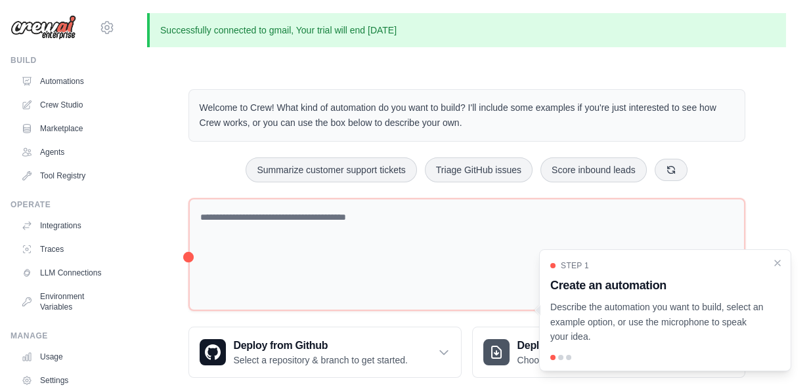
scroll to position [22, 0]
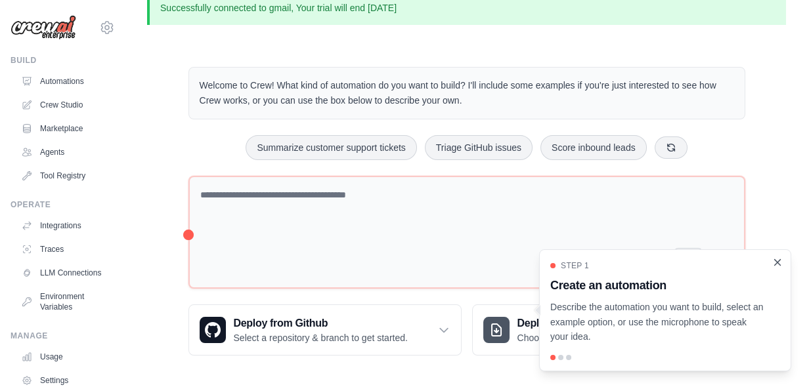
click at [777, 268] on icon "Close walkthrough" at bounding box center [777, 263] width 12 height 12
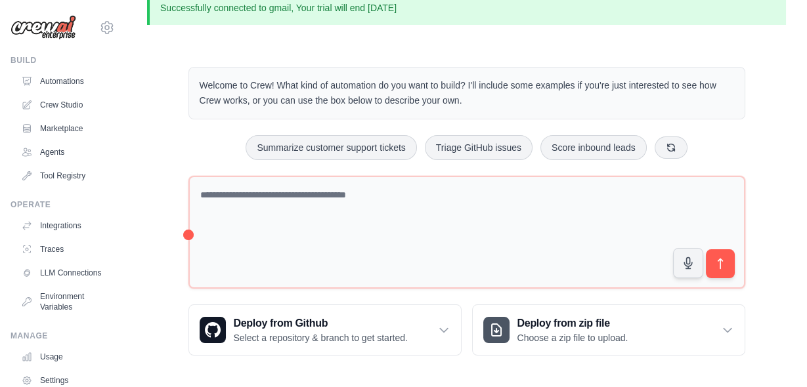
click at [41, 116] on ul "Automations Crew Studio Marketplace Agents Tool Registry" at bounding box center [65, 129] width 99 height 116
click at [49, 229] on link "Integrations" at bounding box center [66, 225] width 99 height 21
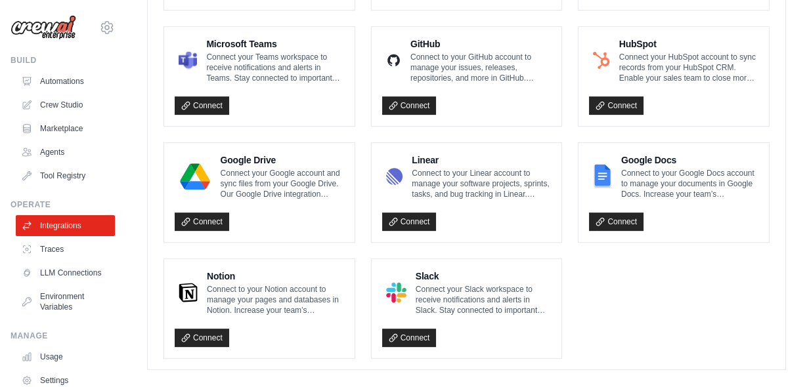
scroll to position [839, 0]
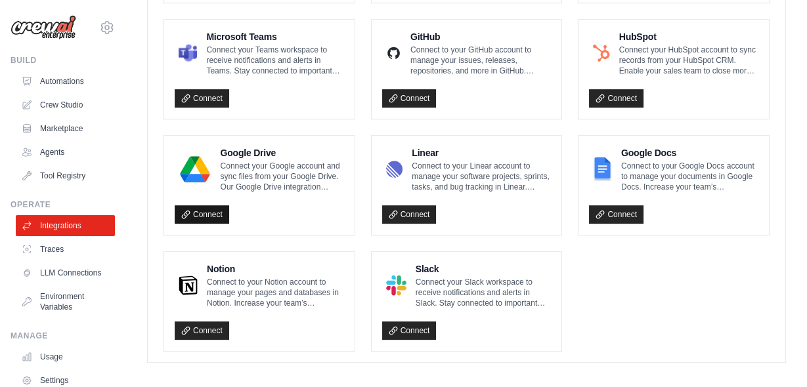
click at [202, 208] on link "Connect" at bounding box center [202, 214] width 54 height 18
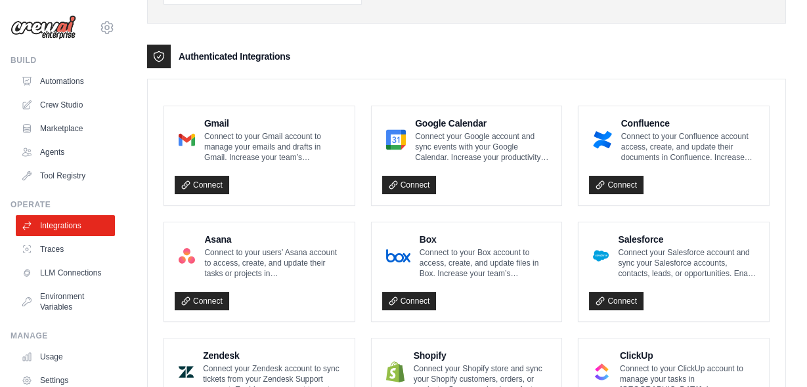
scroll to position [0, 0]
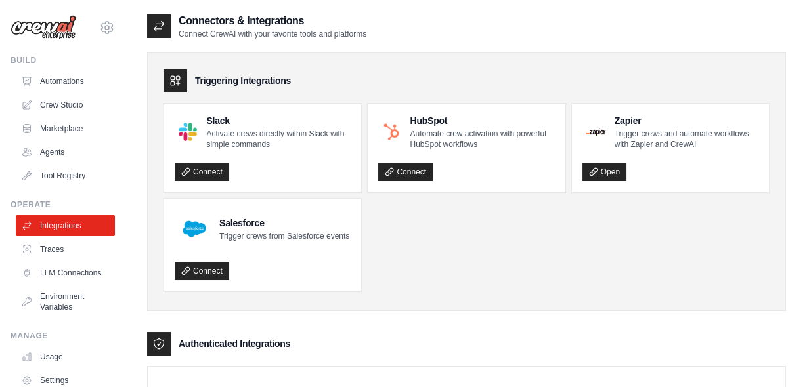
click at [157, 29] on icon at bounding box center [159, 27] width 10 height 10
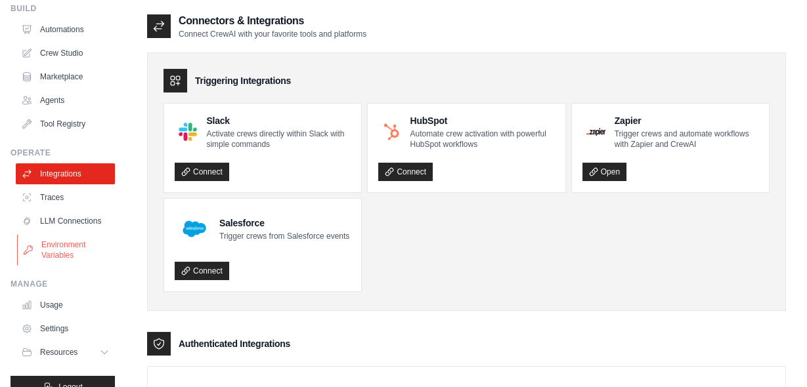
scroll to position [83, 0]
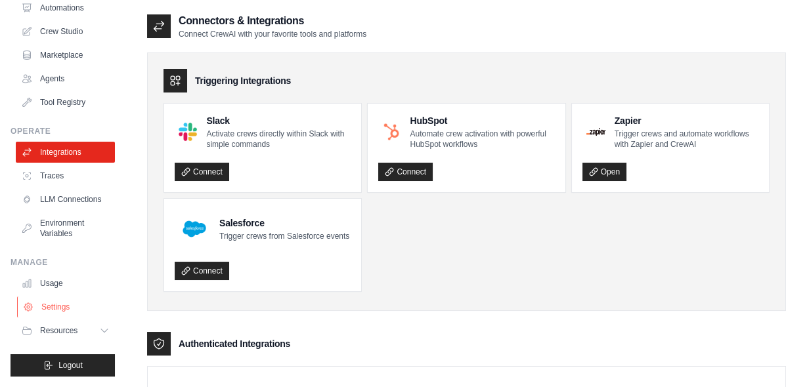
click at [59, 305] on link "Settings" at bounding box center [66, 307] width 99 height 21
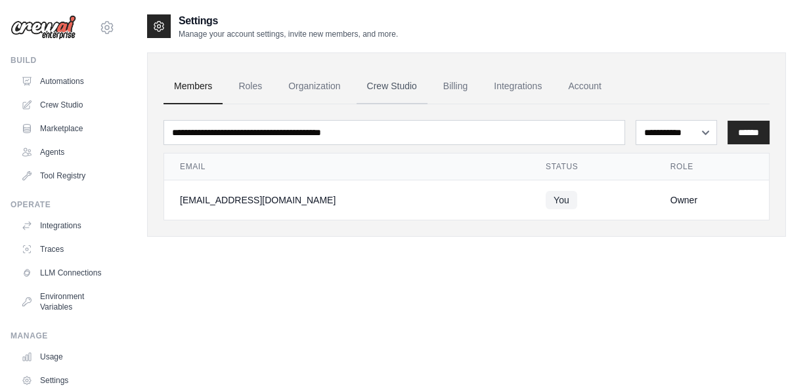
click at [399, 86] on link "Crew Studio" at bounding box center [391, 86] width 71 height 35
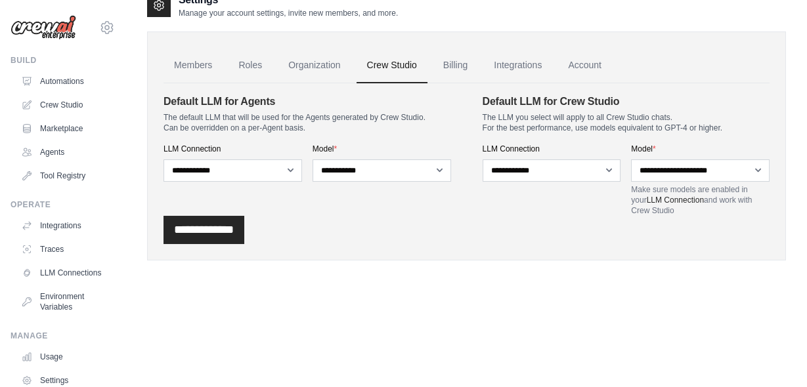
scroll to position [26, 0]
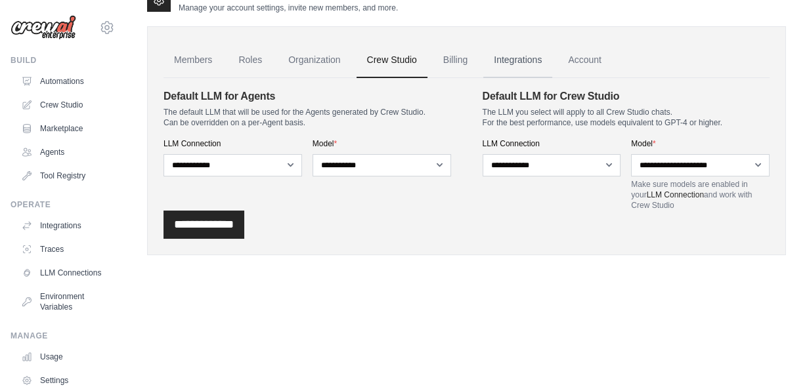
click at [522, 53] on link "Integrations" at bounding box center [517, 60] width 69 height 35
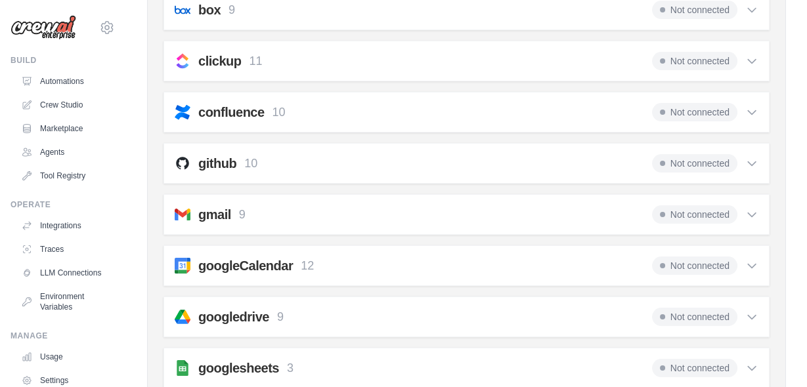
scroll to position [238, 0]
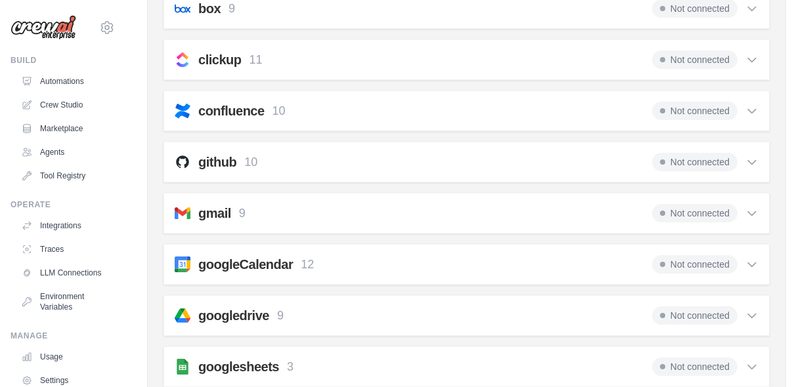
click at [710, 211] on span "Not connected" at bounding box center [694, 213] width 85 height 18
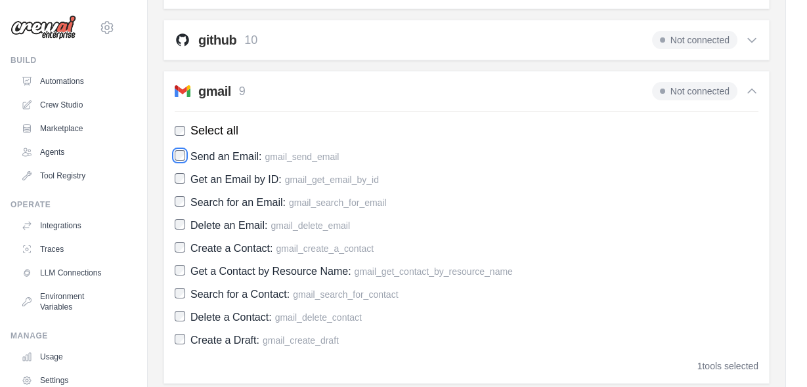
scroll to position [362, 0]
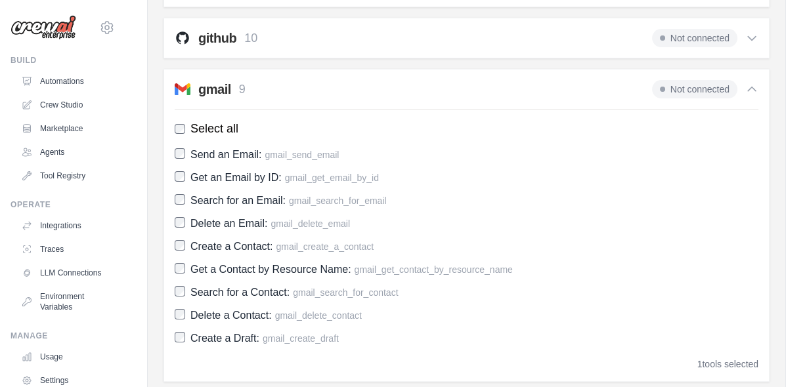
click at [171, 180] on div "gmail 9 Not connected Select all Send an Email: gmail_send_email Get an Email b…" at bounding box center [466, 225] width 606 height 313
click at [179, 203] on label "Search for an Email: gmail_search_for_email" at bounding box center [467, 201] width 584 height 18
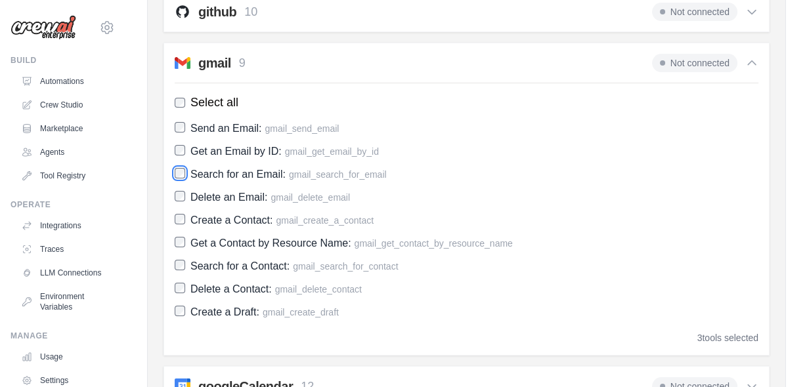
scroll to position [349, 0]
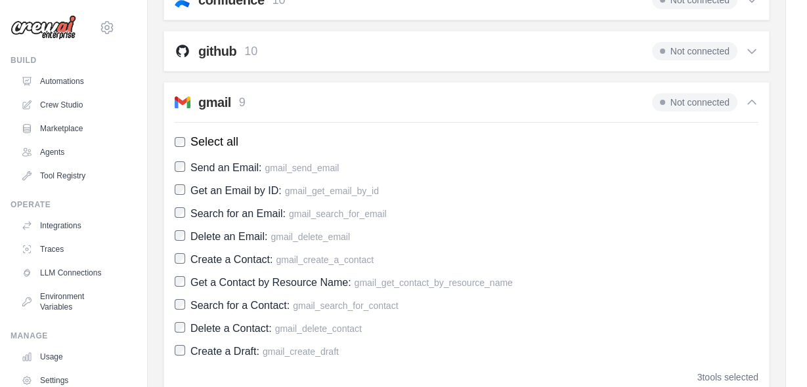
click at [683, 104] on span "Not connected" at bounding box center [694, 102] width 85 height 18
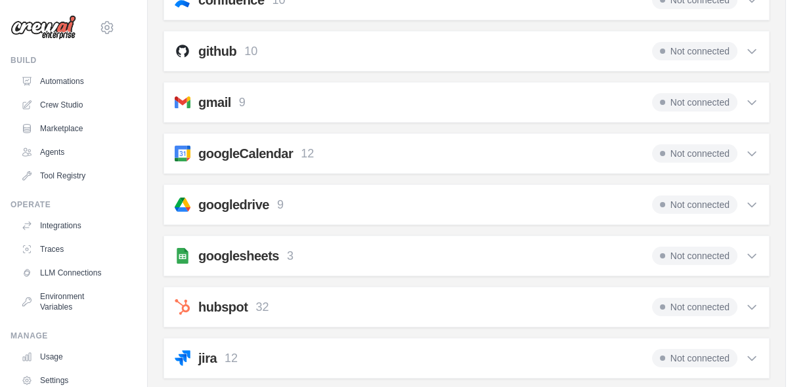
click at [748, 101] on icon at bounding box center [751, 102] width 13 height 13
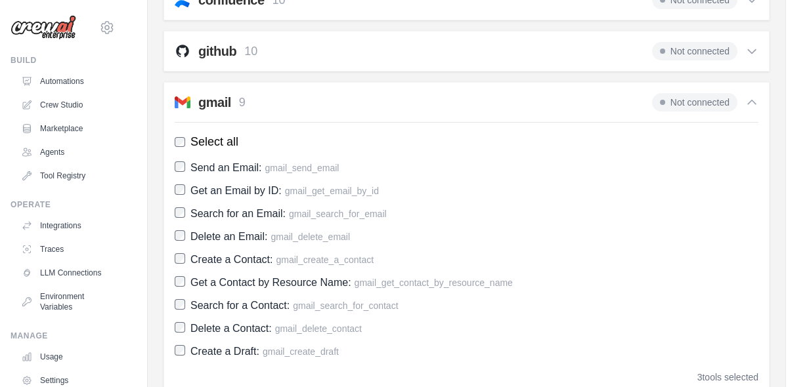
click at [713, 101] on span "Not connected" at bounding box center [694, 102] width 85 height 18
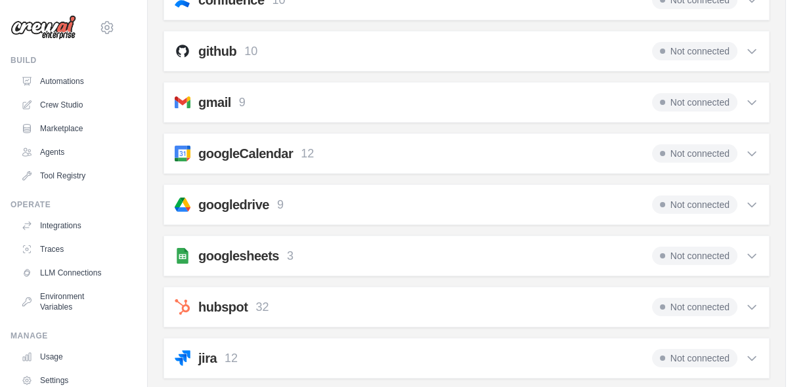
click at [217, 93] on h2 "gmail" at bounding box center [214, 102] width 33 height 18
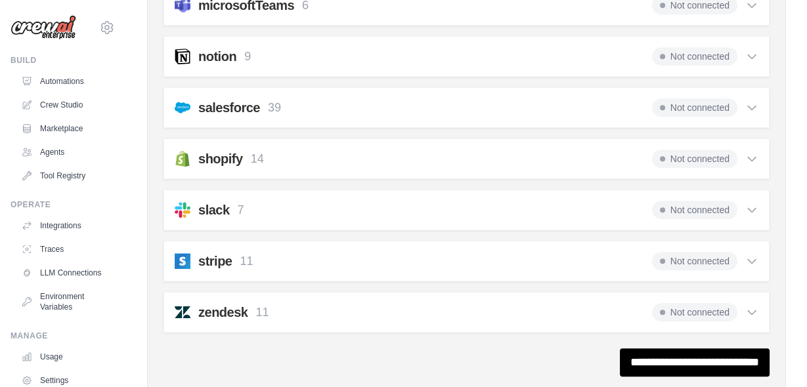
scroll to position [1111, 0]
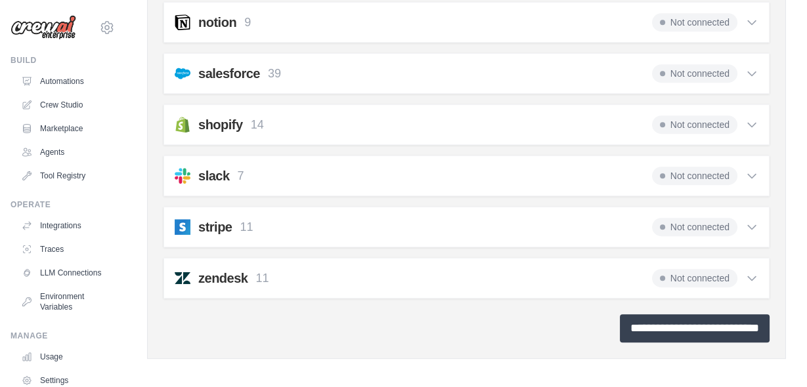
click at [620, 328] on input "**********" at bounding box center [695, 328] width 150 height 28
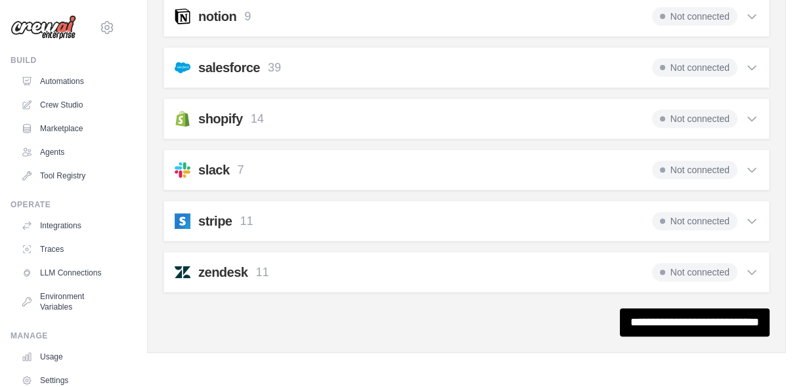
scroll to position [0, 0]
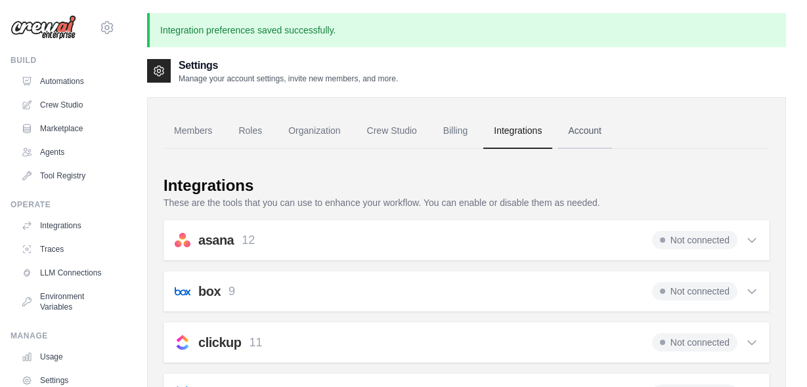
click at [599, 126] on link "Account" at bounding box center [584, 131] width 54 height 35
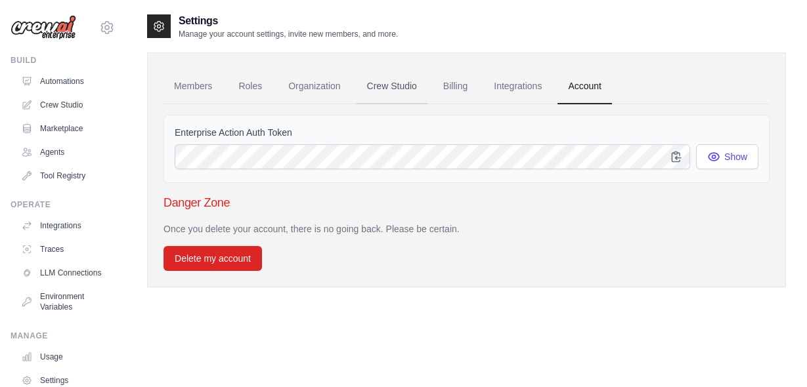
click at [400, 90] on link "Crew Studio" at bounding box center [391, 86] width 71 height 35
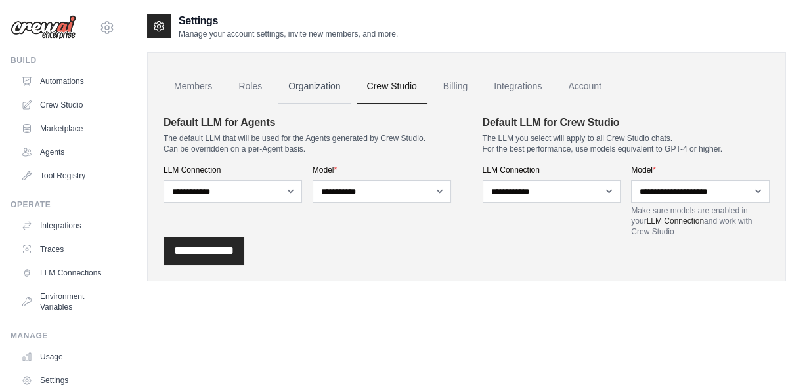
click at [310, 87] on link "Organization" at bounding box center [314, 86] width 73 height 35
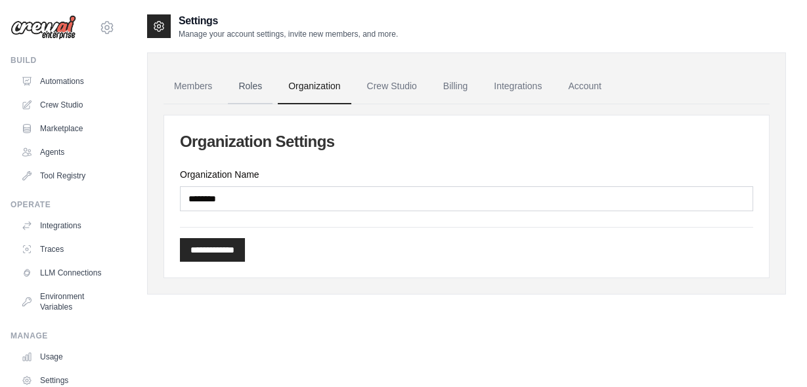
click at [249, 87] on link "Roles" at bounding box center [250, 86] width 45 height 35
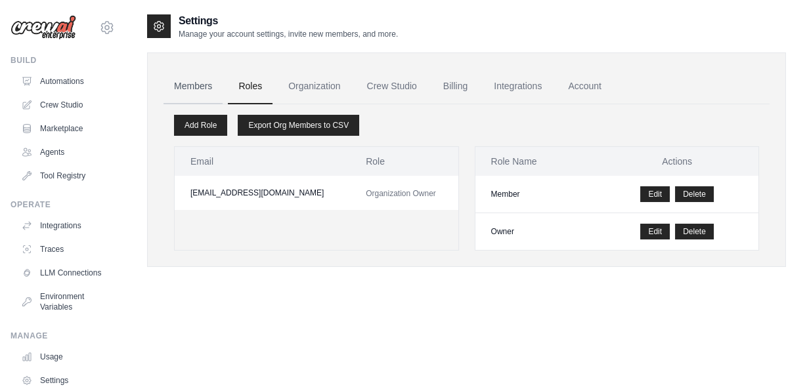
click at [184, 85] on link "Members" at bounding box center [192, 86] width 59 height 35
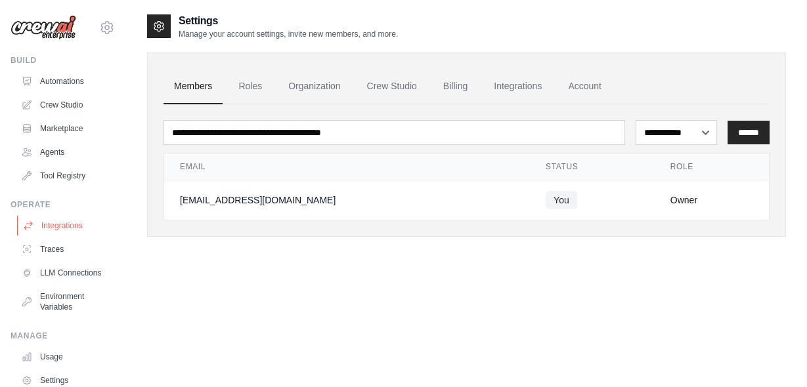
scroll to position [83, 0]
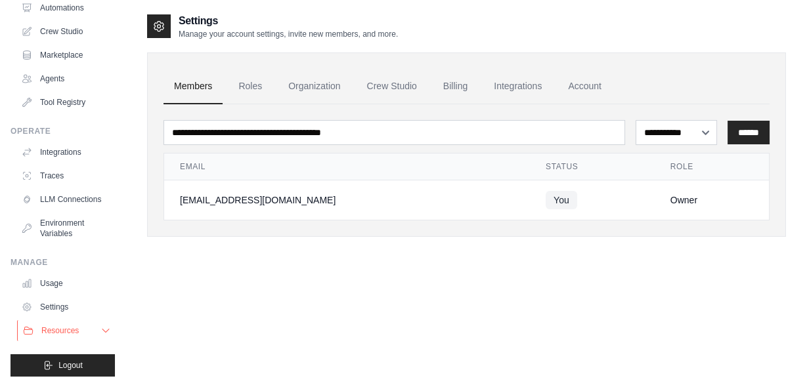
click at [79, 334] on span "Resources" at bounding box center [59, 331] width 37 height 11
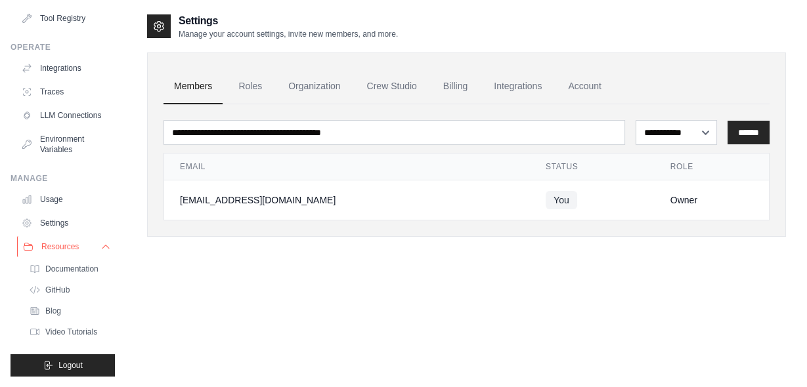
scroll to position [177, 0]
click at [59, 323] on link "Video Tutorials" at bounding box center [70, 332] width 91 height 18
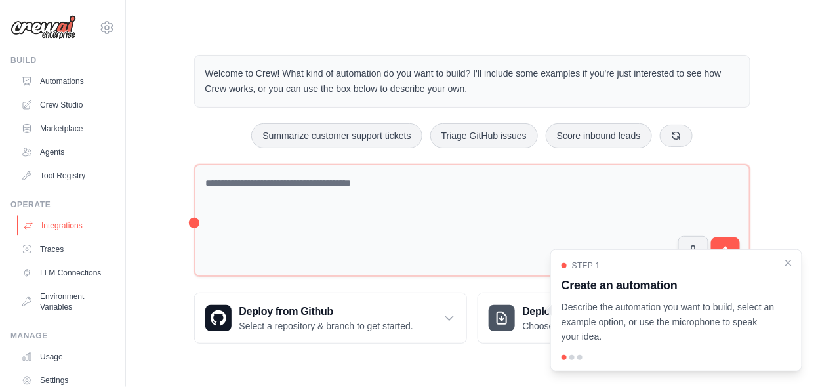
click at [45, 230] on link "Integrations" at bounding box center [66, 225] width 99 height 21
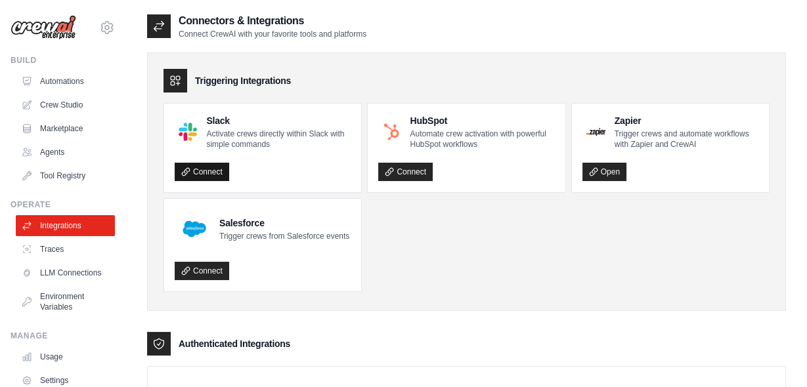
click at [202, 167] on link "Connect" at bounding box center [202, 172] width 54 height 18
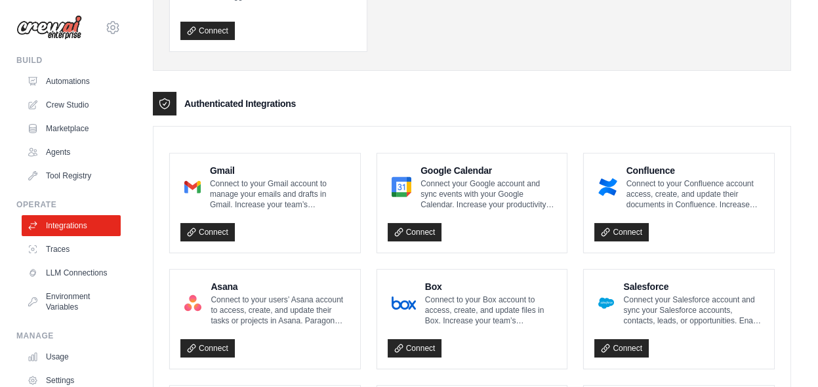
scroll to position [286, 0]
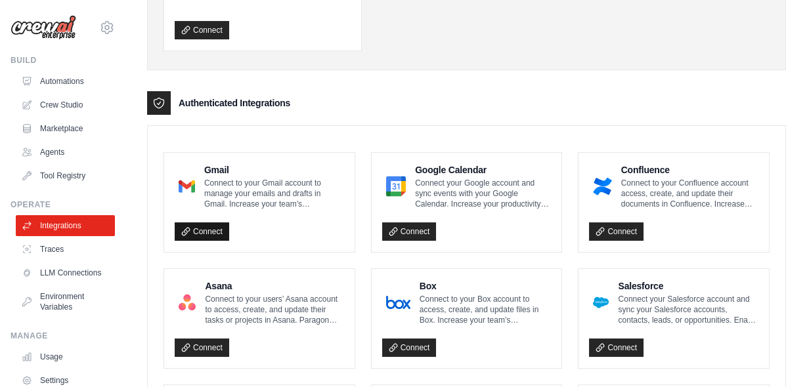
click at [199, 230] on link "Connect" at bounding box center [202, 232] width 54 height 18
